Goal: Contribute content: Add original content to the website for others to see

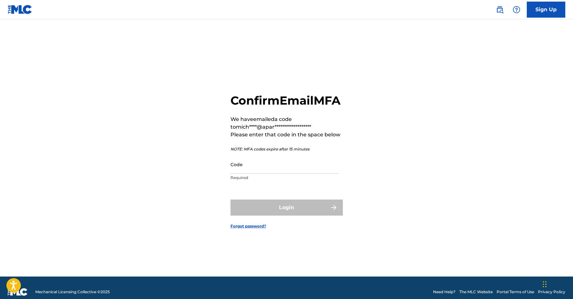
click at [252, 172] on input "Code" at bounding box center [284, 164] width 108 height 18
paste input "495710"
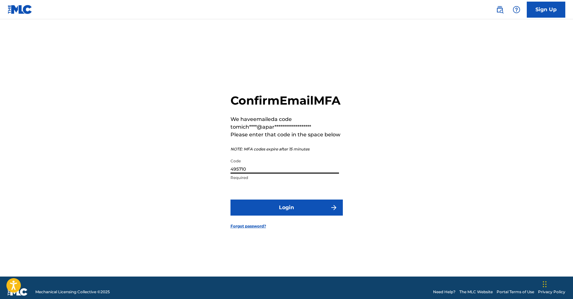
type input "495710"
click at [276, 210] on button "Login" at bounding box center [286, 208] width 112 height 16
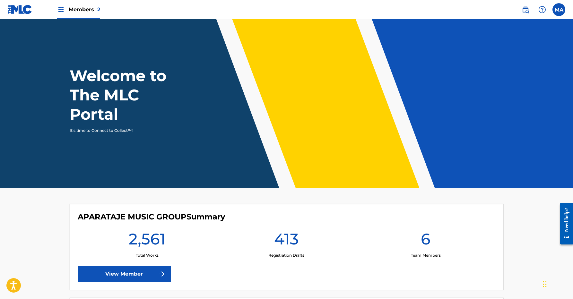
click at [71, 13] on div "Members 2" at bounding box center [78, 9] width 43 height 19
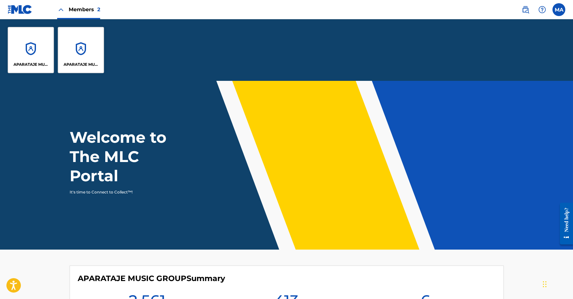
click at [35, 43] on div "APARATAJE MUSIC GROUP" at bounding box center [31, 50] width 46 height 46
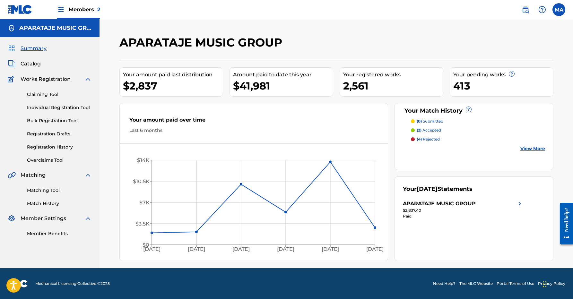
click at [52, 122] on link "Bulk Registration Tool" at bounding box center [59, 120] width 65 height 7
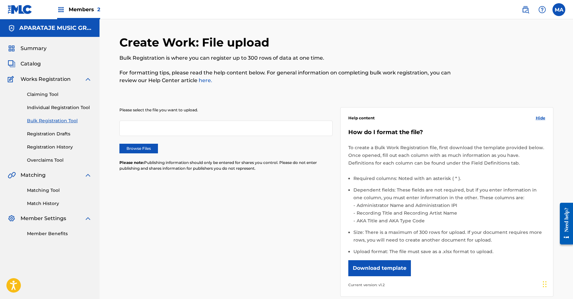
click at [136, 149] on label "Browse Files" at bounding box center [138, 149] width 38 height 10
click at [0, 0] on input "Browse Files" at bounding box center [0, 0] width 0 height 0
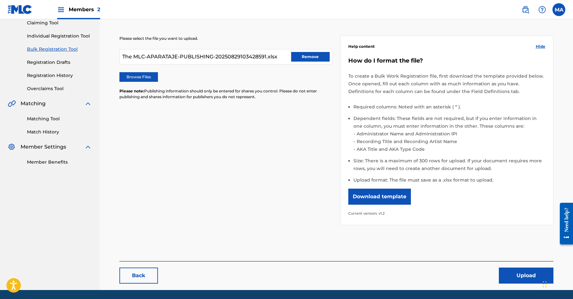
scroll to position [93, 0]
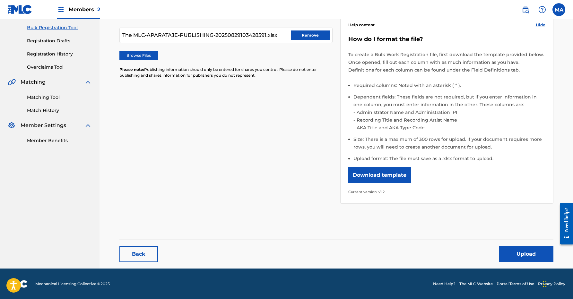
click at [517, 258] on button "Upload" at bounding box center [526, 254] width 55 height 16
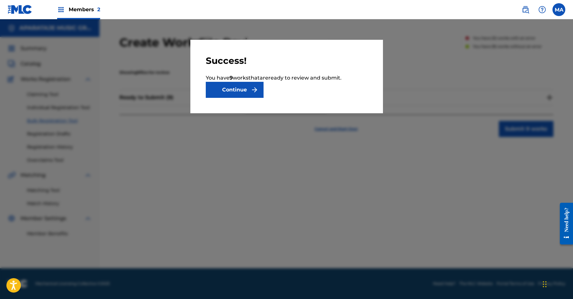
click at [238, 93] on button "Continue" at bounding box center [235, 90] width 58 height 16
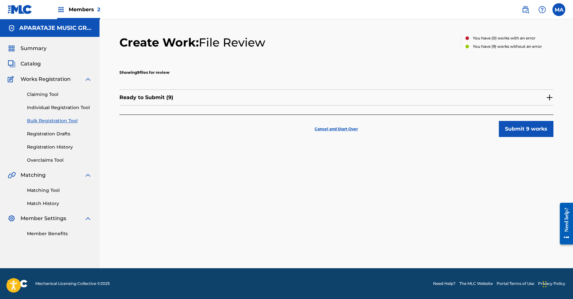
click at [547, 96] on img at bounding box center [549, 98] width 8 height 8
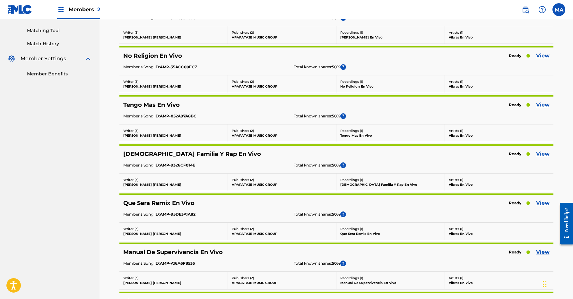
scroll to position [309, 0]
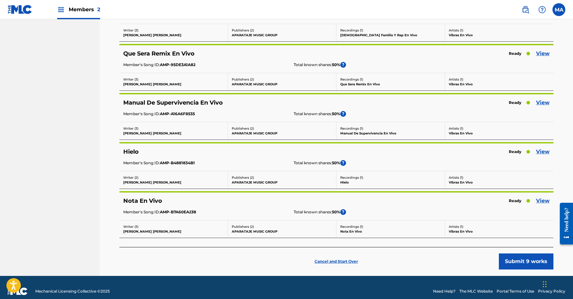
click at [526, 261] on button "Submit 9 works" at bounding box center [526, 261] width 55 height 16
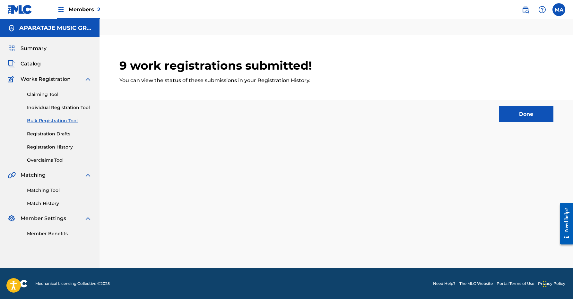
click at [524, 116] on button "Done" at bounding box center [526, 114] width 55 height 16
